Goal: Navigation & Orientation: Find specific page/section

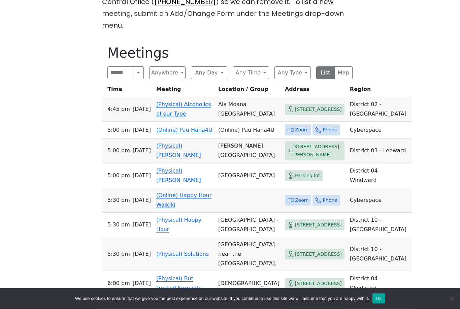
scroll to position [312, 0]
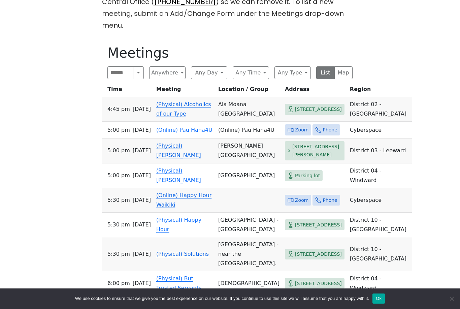
click at [214, 66] on button "Any Day" at bounding box center [209, 72] width 36 height 13
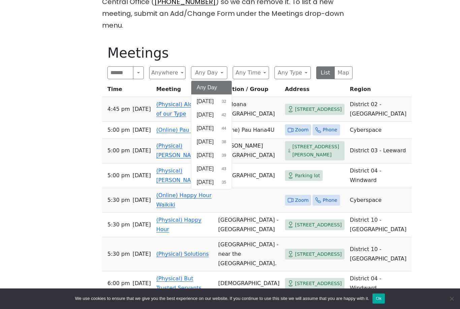
click at [213, 138] on span "[DATE]" at bounding box center [204, 142] width 17 height 8
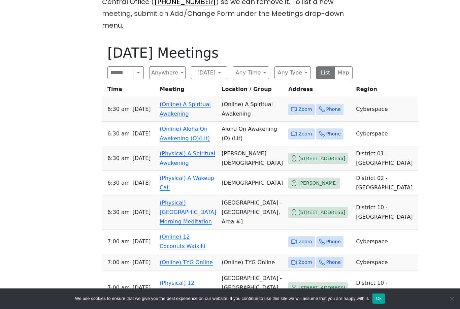
click at [301, 66] on button "Any Type" at bounding box center [292, 72] width 36 height 13
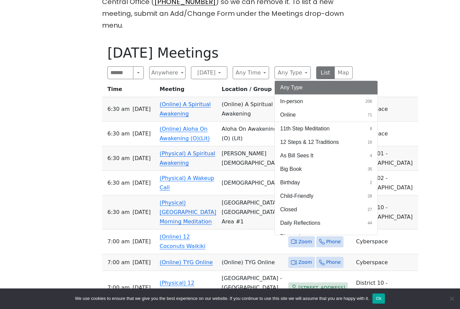
click at [302, 97] on span "In-person" at bounding box center [291, 101] width 23 height 8
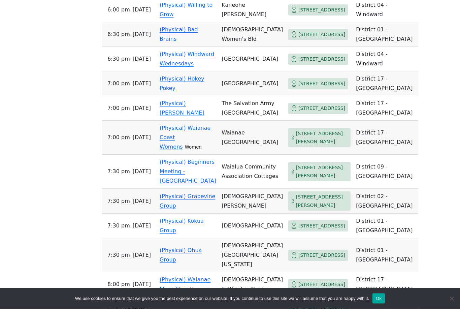
scroll to position [887, 0]
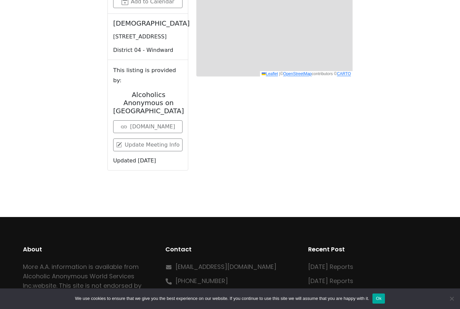
scroll to position [327, 0]
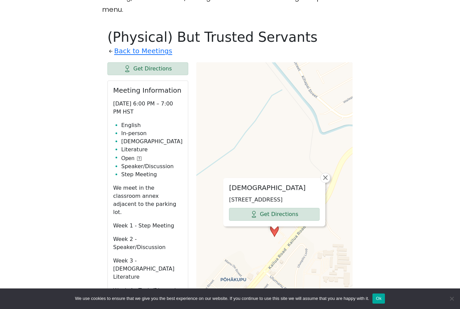
click at [297, 208] on link "Get Directions" at bounding box center [274, 214] width 91 height 13
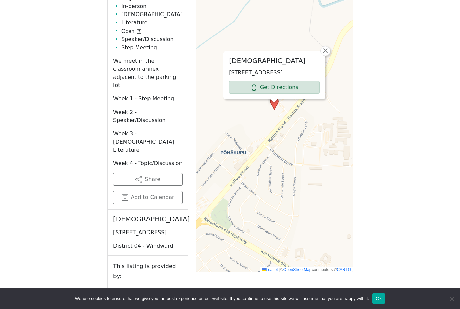
click at [301, 81] on link "Get Directions" at bounding box center [274, 87] width 91 height 13
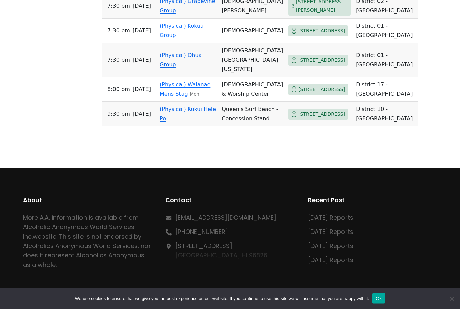
scroll to position [1081, 0]
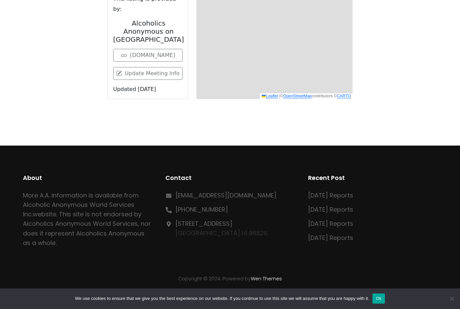
scroll to position [327, 0]
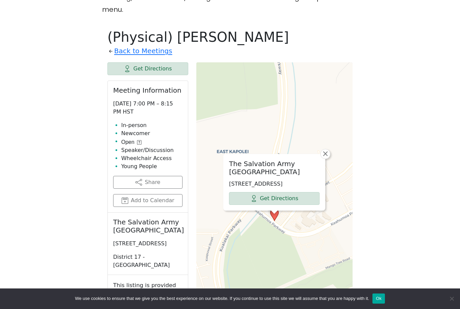
click at [300, 192] on link "Get Directions" at bounding box center [274, 198] width 91 height 13
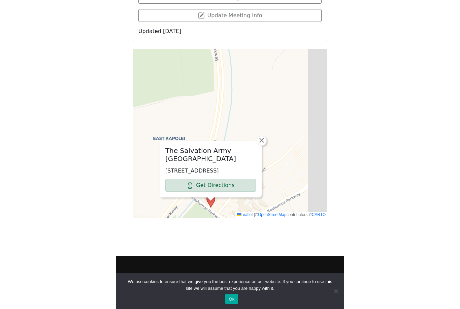
scroll to position [430, 0]
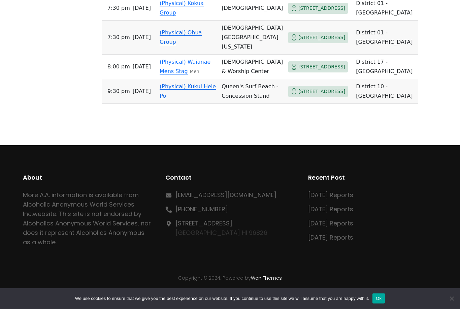
scroll to position [1228, 0]
click at [204, 16] on link "(Physical) Kokua Group" at bounding box center [181, 8] width 44 height 16
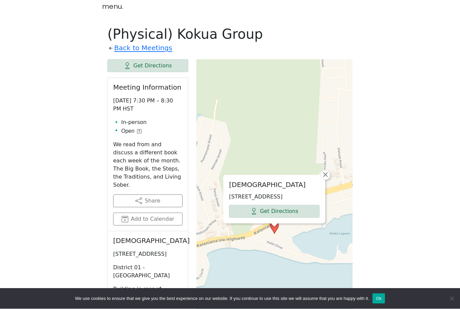
scroll to position [330, 0]
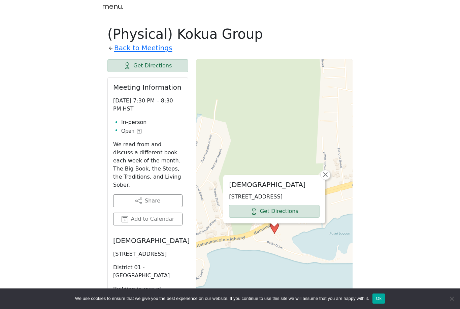
click at [303, 205] on link "Get Directions" at bounding box center [274, 211] width 91 height 13
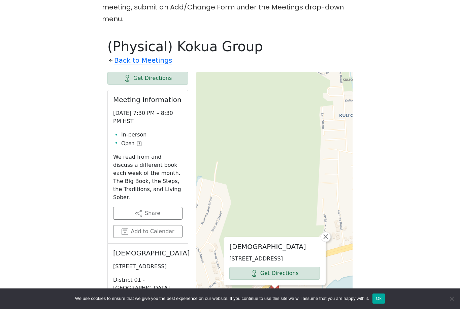
scroll to position [315, 0]
